Goal: Find specific page/section: Find specific page/section

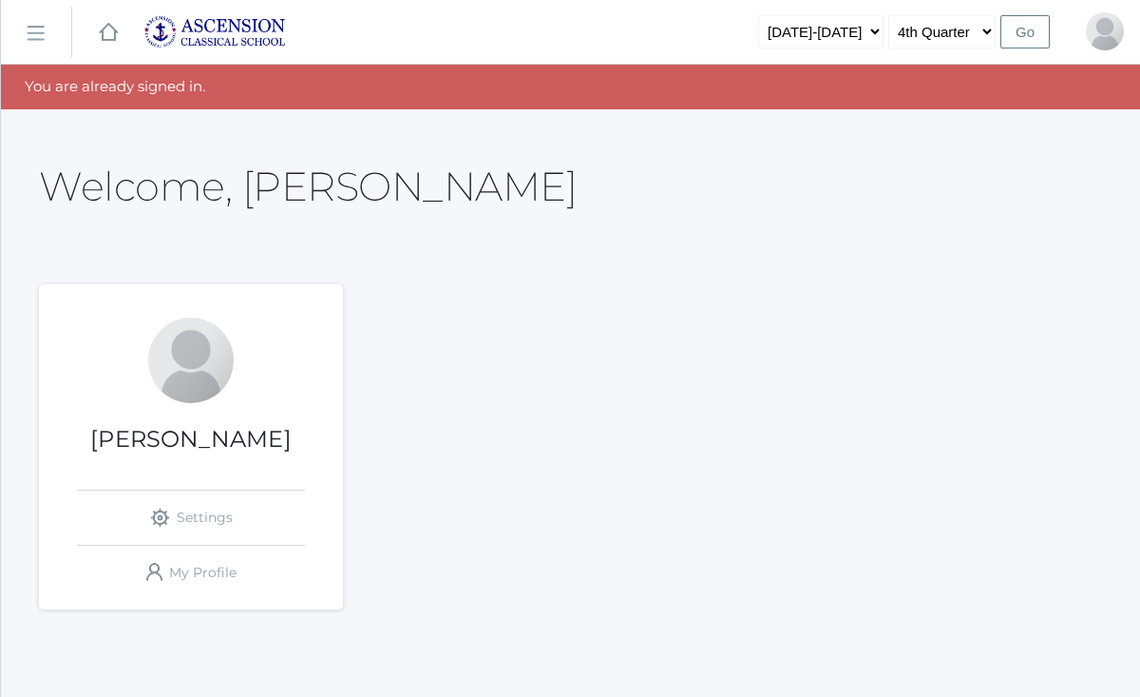
click at [38, 29] on rect at bounding box center [35, 33] width 30 height 30
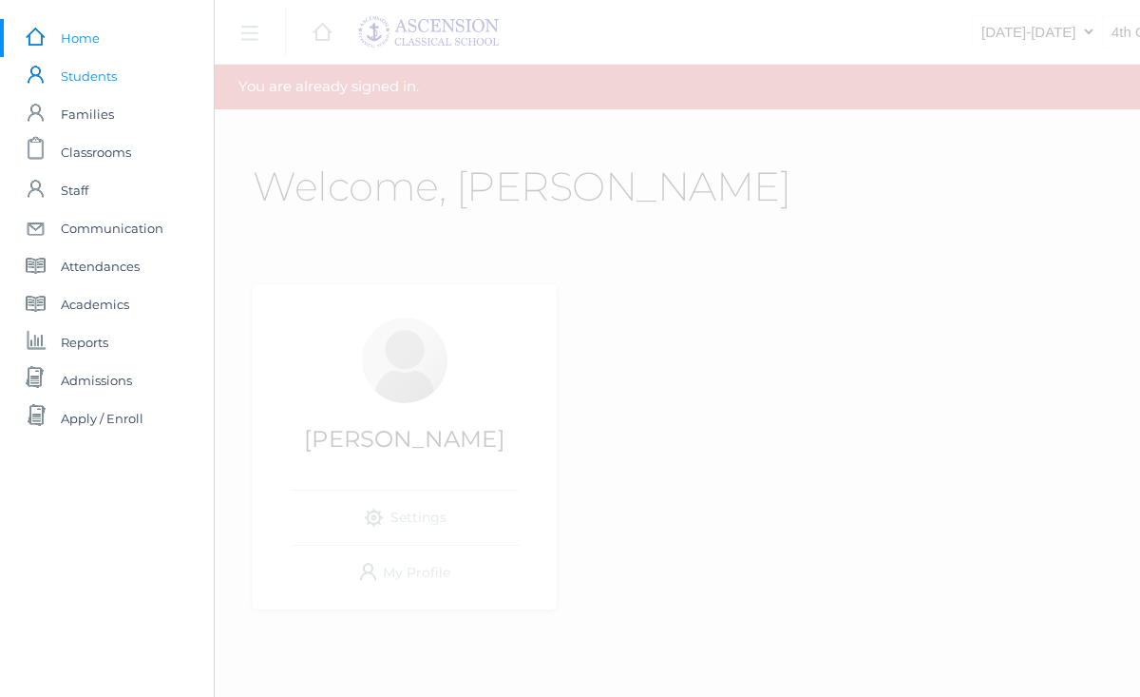
click at [109, 81] on span "Students" at bounding box center [89, 76] width 56 height 38
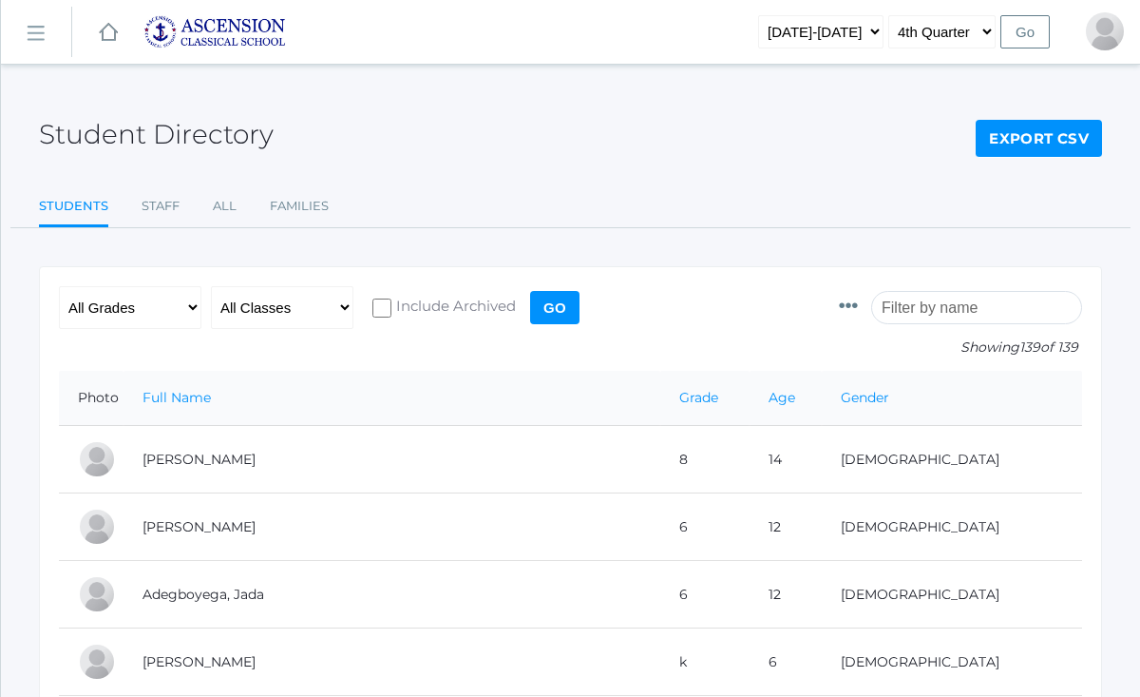
click at [971, 311] on input "search" at bounding box center [976, 307] width 211 height 33
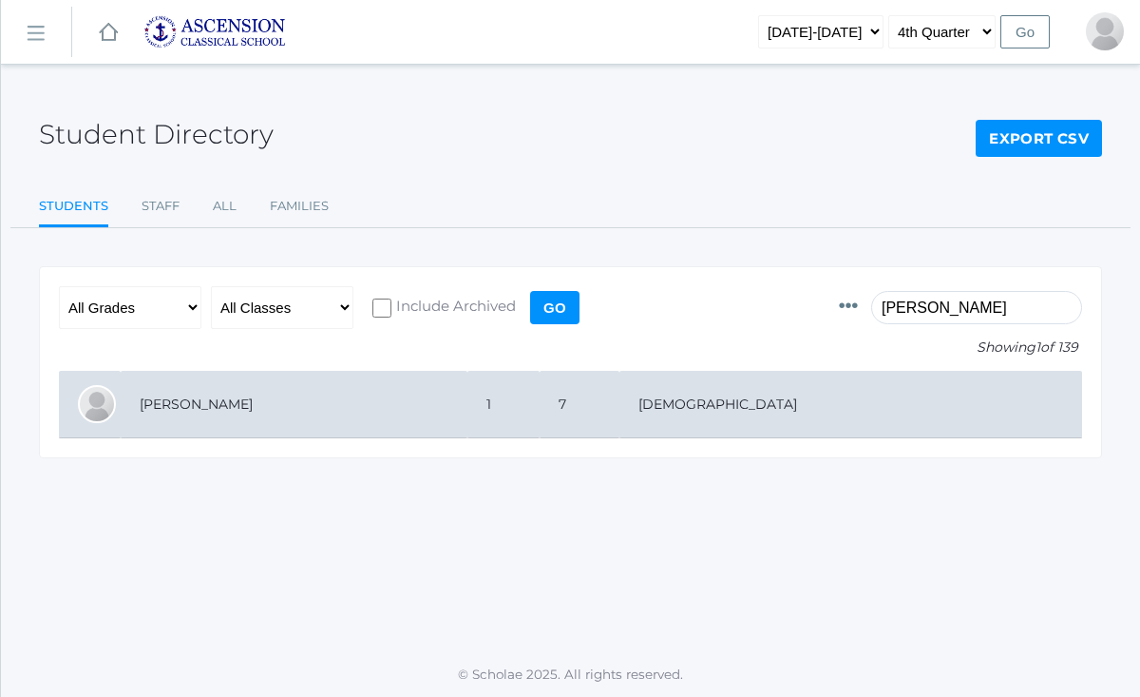
click at [222, 412] on td "[PERSON_NAME]" at bounding box center [294, 404] width 347 height 67
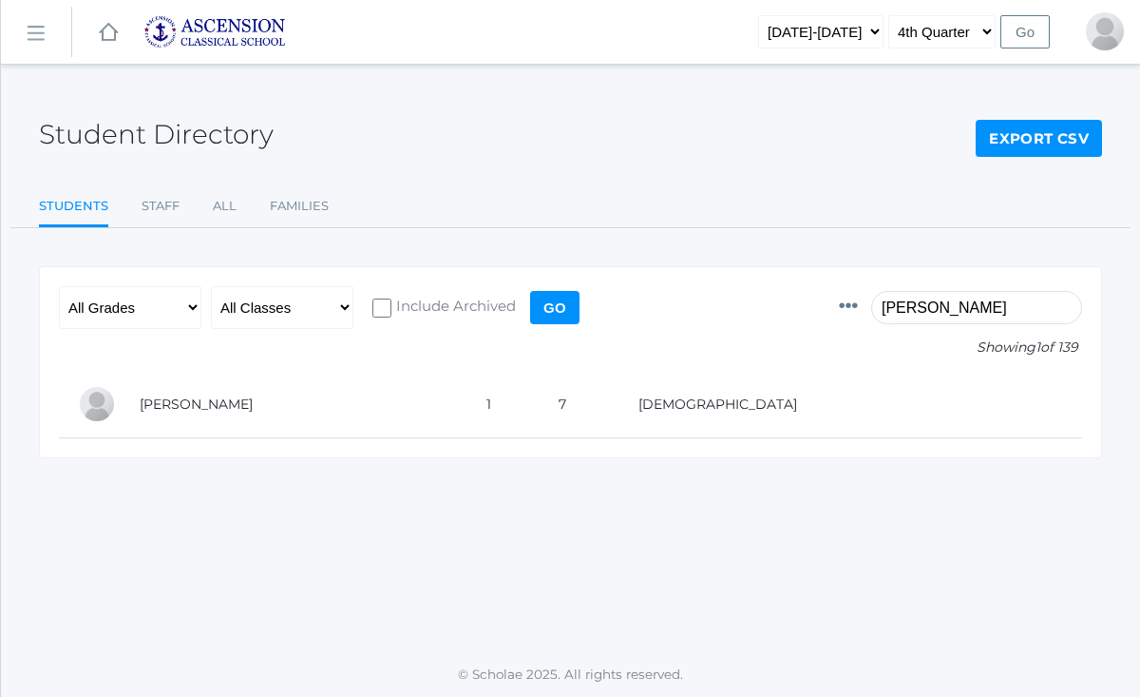
click at [955, 306] on input "[PERSON_NAME]" at bounding box center [976, 307] width 211 height 33
type input "a"
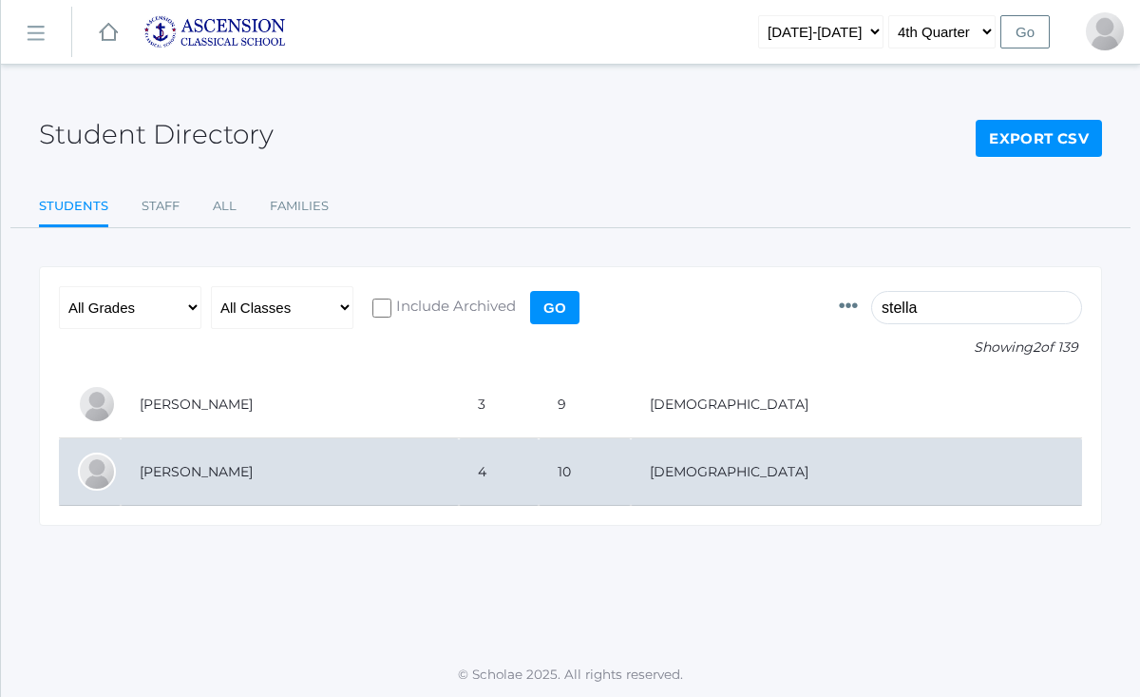
type input "stella"
click at [407, 477] on td "[PERSON_NAME]" at bounding box center [290, 471] width 338 height 67
